Goal: Entertainment & Leisure: Consume media (video, audio)

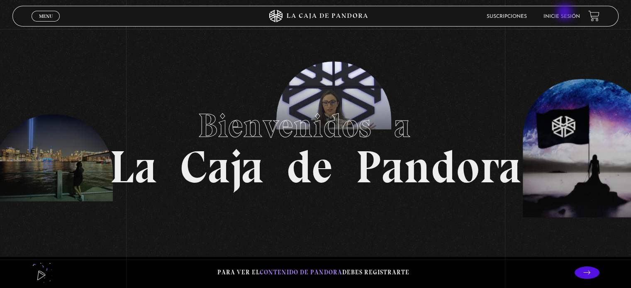
click at [565, 13] on li "Inicie sesión" at bounding box center [561, 16] width 36 height 13
click at [561, 16] on link "Inicie sesión" at bounding box center [561, 16] width 36 height 5
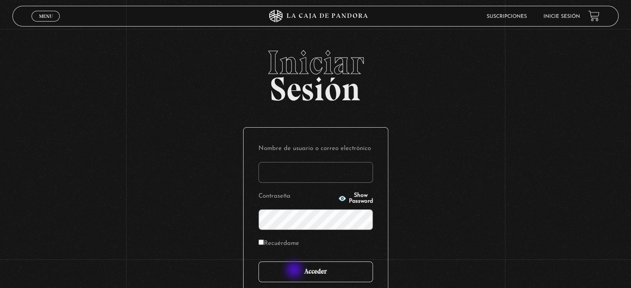
type input "[EMAIL_ADDRESS][DOMAIN_NAME]"
click at [295, 271] on input "Acceder" at bounding box center [315, 272] width 114 height 21
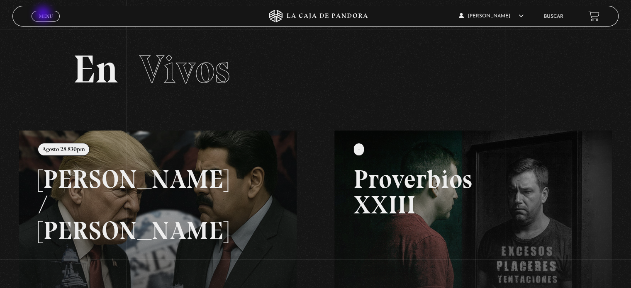
click at [44, 15] on span "Menu" at bounding box center [46, 16] width 14 height 5
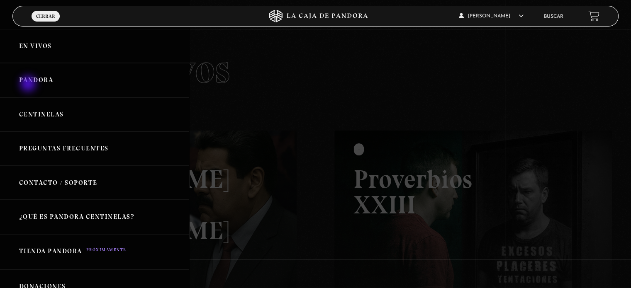
click at [29, 85] on link "Pandora" at bounding box center [94, 80] width 189 height 34
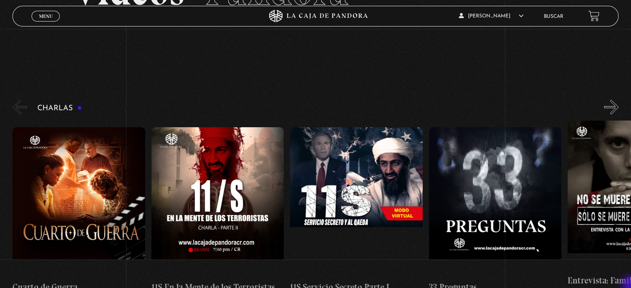
scroll to position [83, 0]
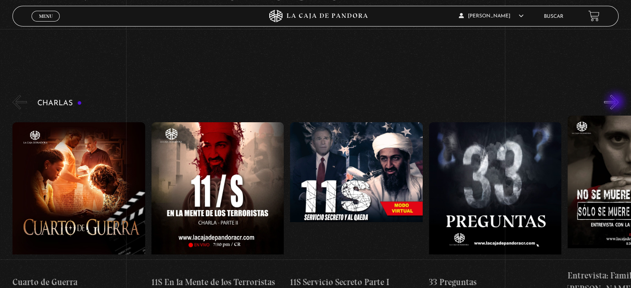
click at [616, 102] on button "»" at bounding box center [611, 102] width 15 height 15
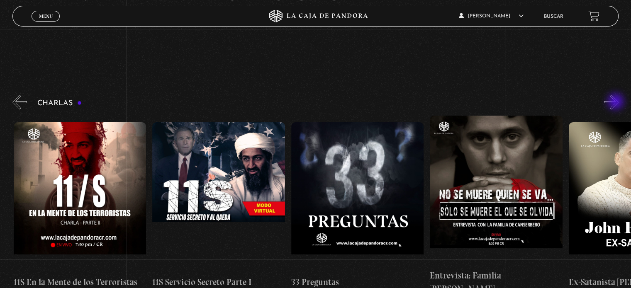
click at [616, 102] on button "»" at bounding box center [611, 102] width 15 height 15
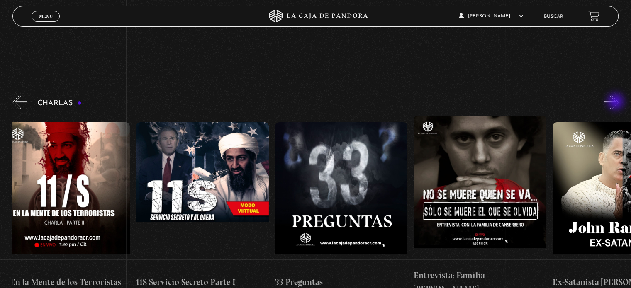
click at [616, 102] on button "»" at bounding box center [611, 102] width 15 height 15
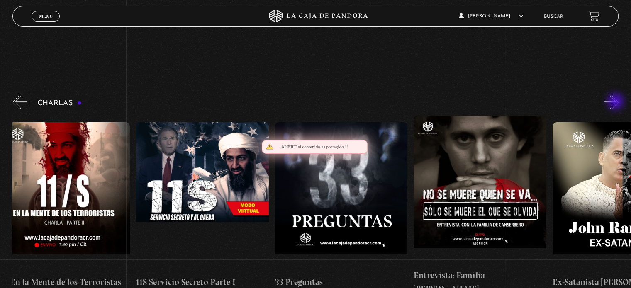
scroll to position [0, 277]
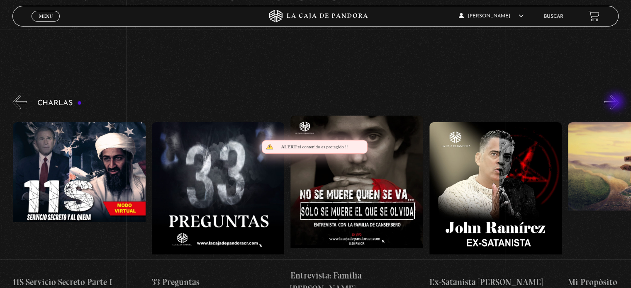
click at [616, 102] on button "»" at bounding box center [611, 102] width 15 height 15
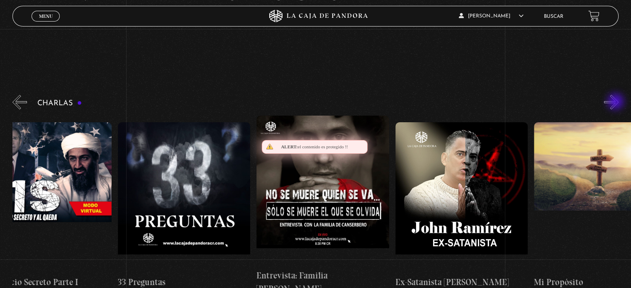
scroll to position [0, 346]
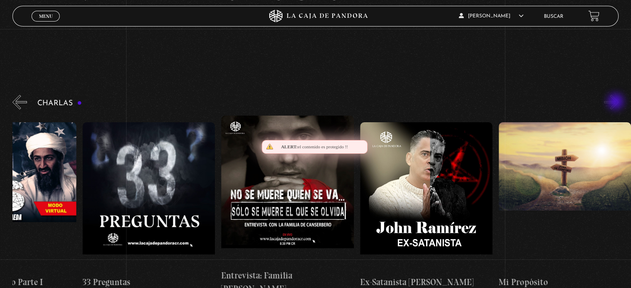
click at [616, 102] on button "»" at bounding box center [611, 102] width 15 height 15
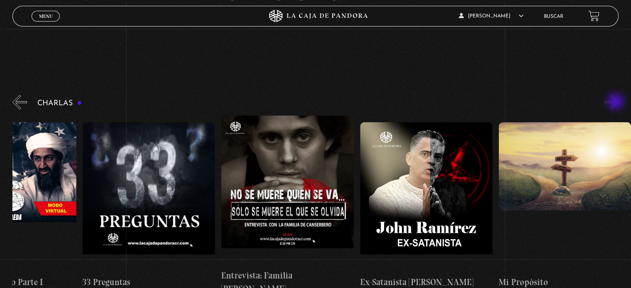
click at [616, 102] on button "»" at bounding box center [611, 102] width 15 height 15
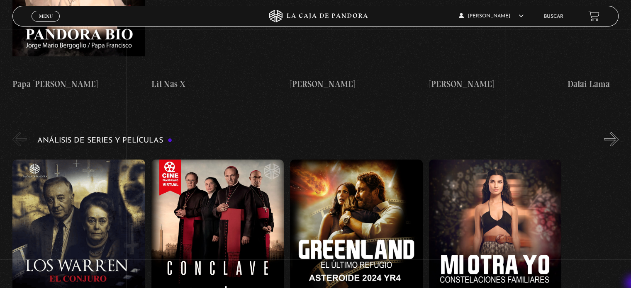
scroll to position [1460, 0]
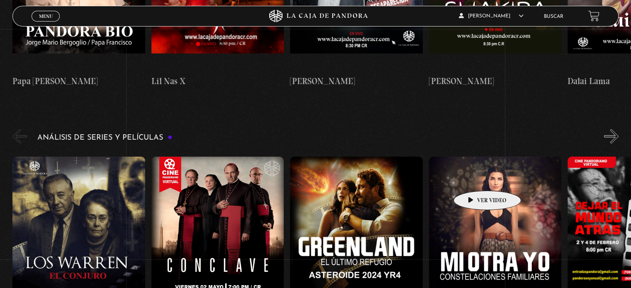
click at [474, 178] on figure at bounding box center [495, 230] width 132 height 149
click at [498, 190] on figure at bounding box center [495, 230] width 132 height 149
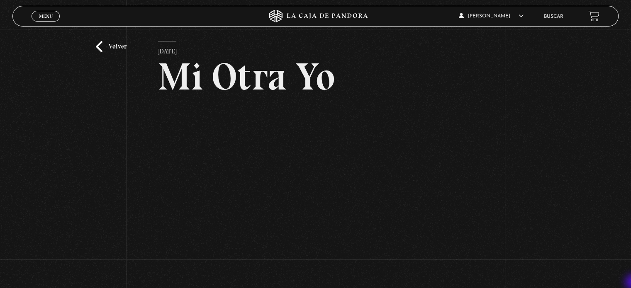
scroll to position [33, 0]
